Goal: Task Accomplishment & Management: Manage account settings

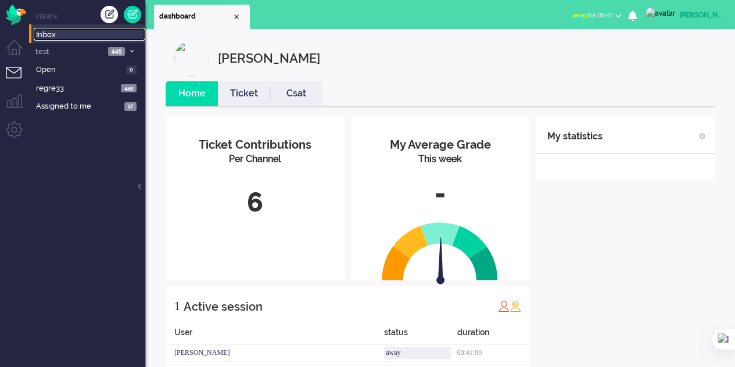
click at [48, 37] on span "Inbox" at bounding box center [90, 35] width 109 height 11
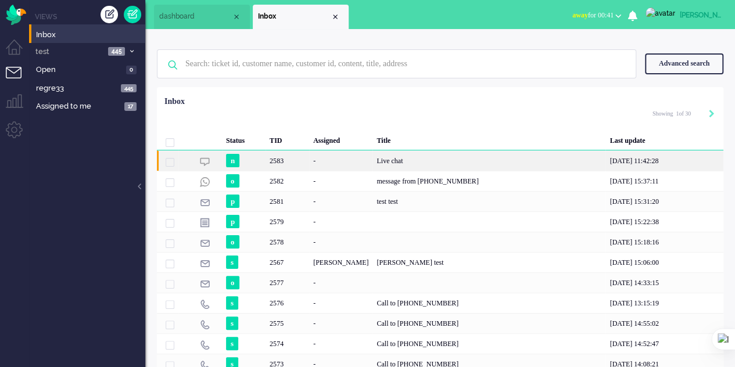
click at [453, 166] on div "Live chat" at bounding box center [489, 161] width 233 height 20
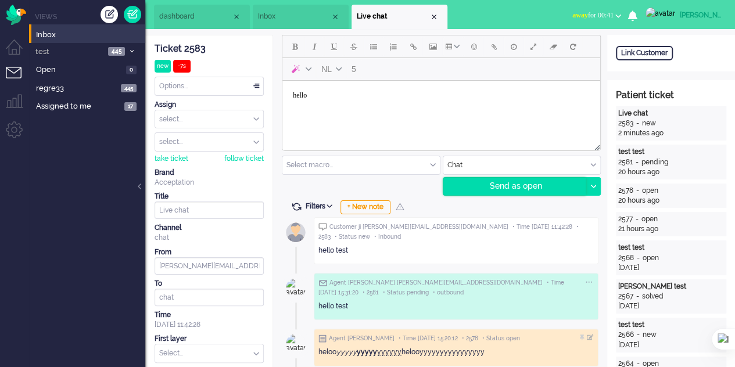
click at [509, 180] on div "Send as open" at bounding box center [515, 186] width 143 height 17
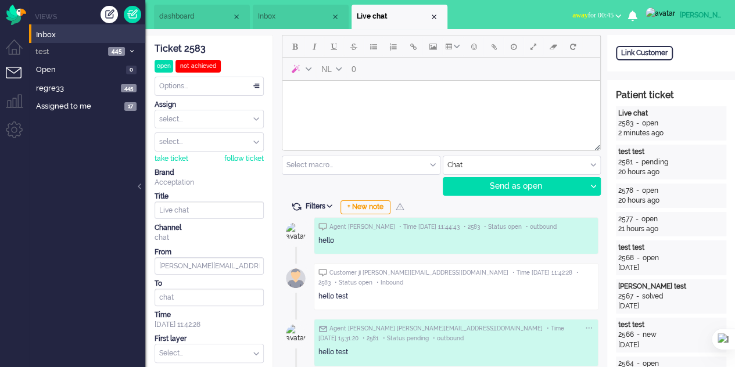
click at [273, 19] on span "Inbox" at bounding box center [294, 17] width 73 height 10
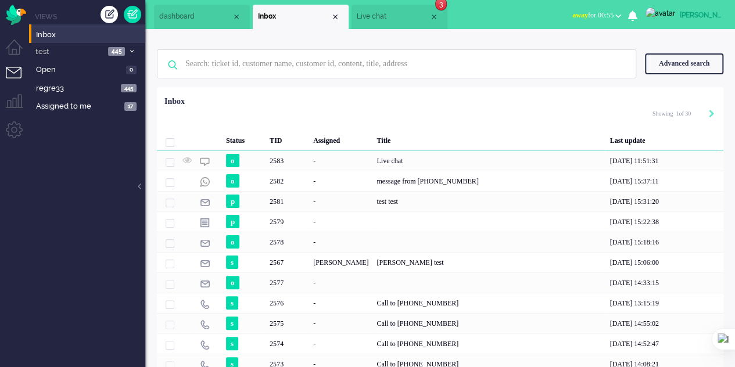
click at [381, 19] on span "Live chat" at bounding box center [393, 17] width 73 height 10
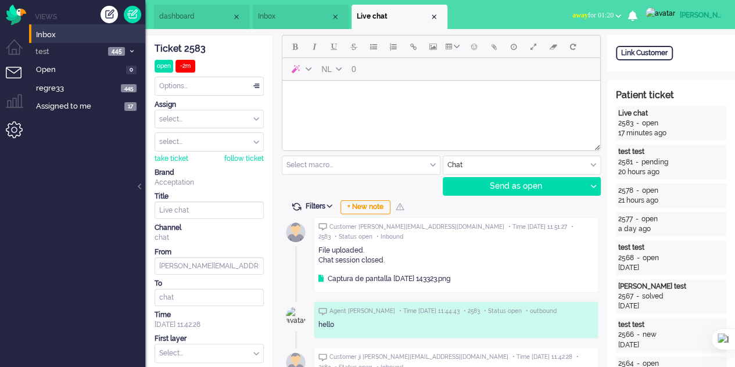
click at [19, 125] on li "Admin menu" at bounding box center [19, 134] width 26 height 26
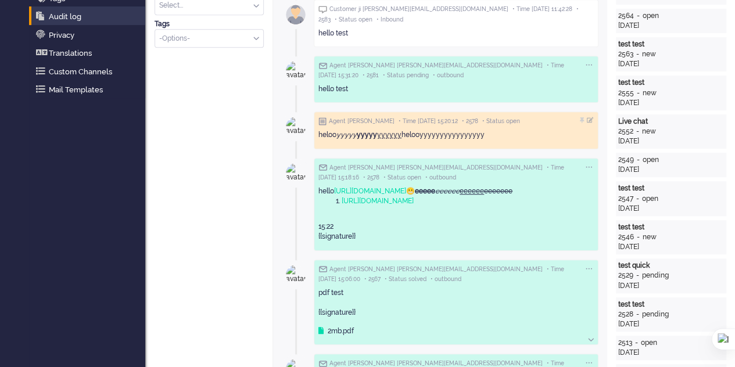
scroll to position [349, 0]
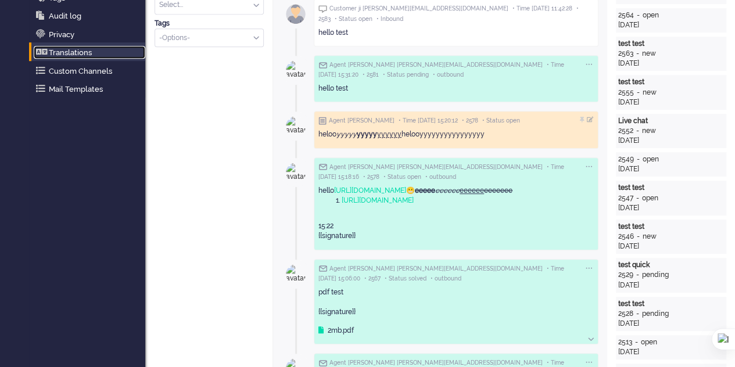
click at [80, 49] on link "Translations" at bounding box center [90, 52] width 112 height 13
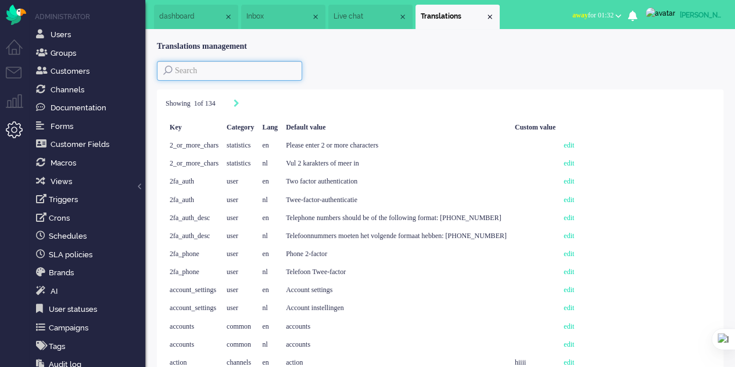
click at [234, 67] on input at bounding box center [229, 71] width 145 height 20
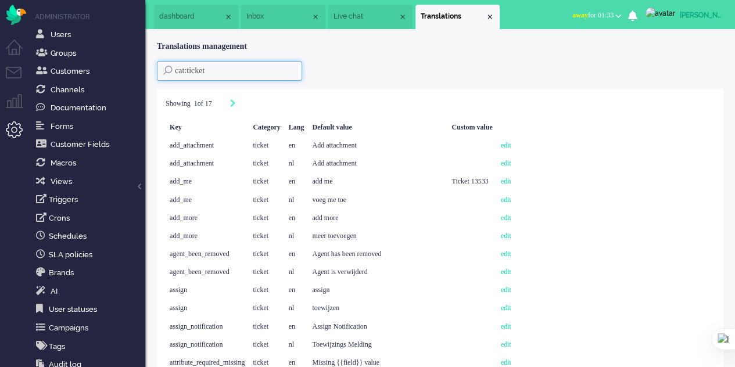
type input "cat:ticket"
click at [167, 20] on span "dashboard" at bounding box center [191, 17] width 65 height 10
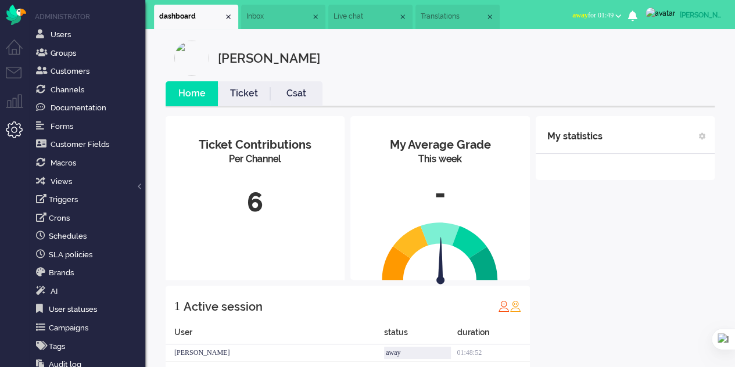
click at [452, 15] on span "Translations" at bounding box center [453, 17] width 65 height 10
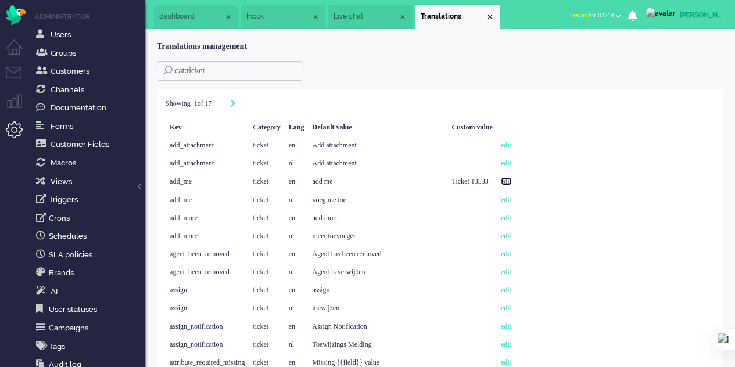
click at [512, 178] on link "edit" at bounding box center [506, 181] width 10 height 8
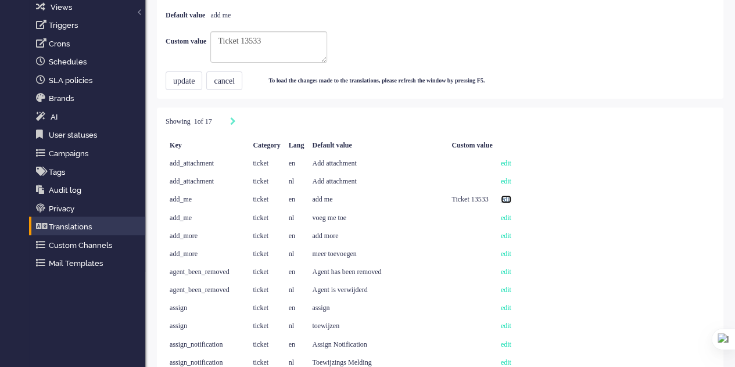
scroll to position [267, 0]
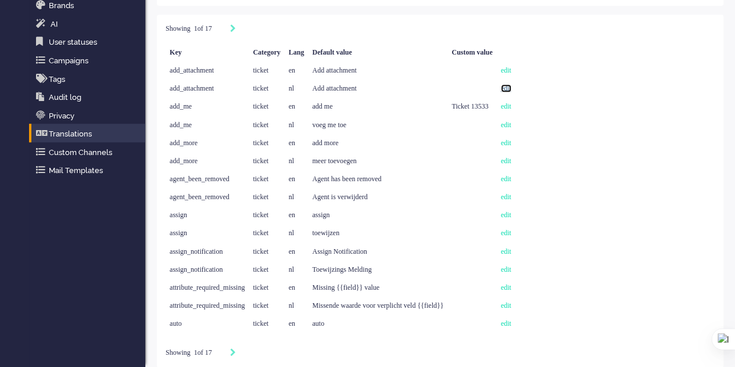
click at [512, 88] on link "edit" at bounding box center [506, 88] width 10 height 8
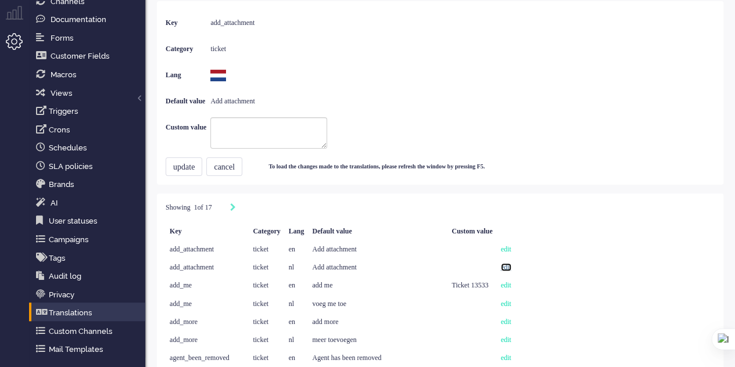
scroll to position [0, 0]
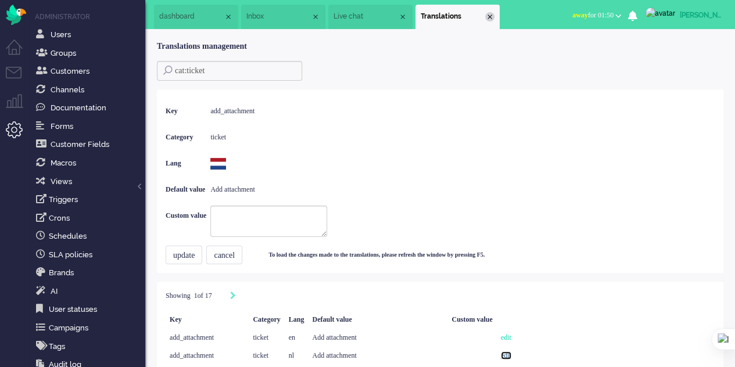
click at [495, 17] on div "Close tab" at bounding box center [489, 16] width 9 height 9
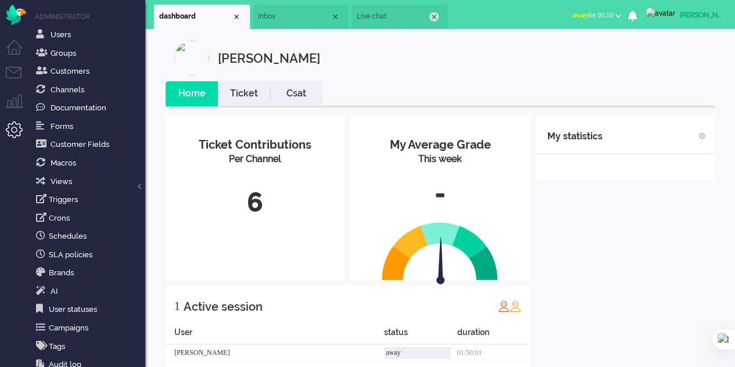
click at [436, 15] on div "Close tab" at bounding box center [434, 16] width 9 height 9
